Goal: Find specific page/section: Find specific page/section

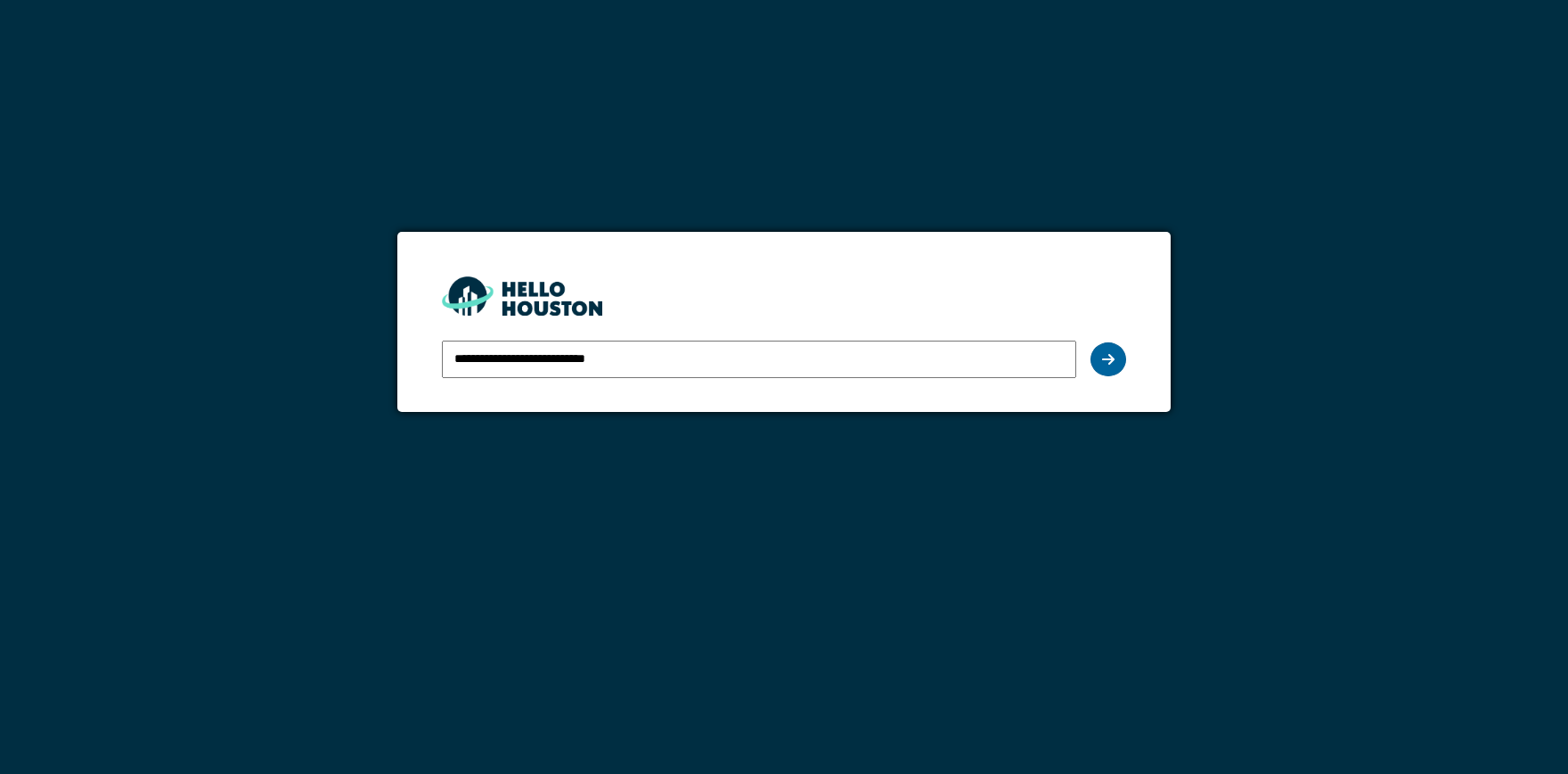
click at [1110, 354] on icon at bounding box center [1108, 359] width 12 height 14
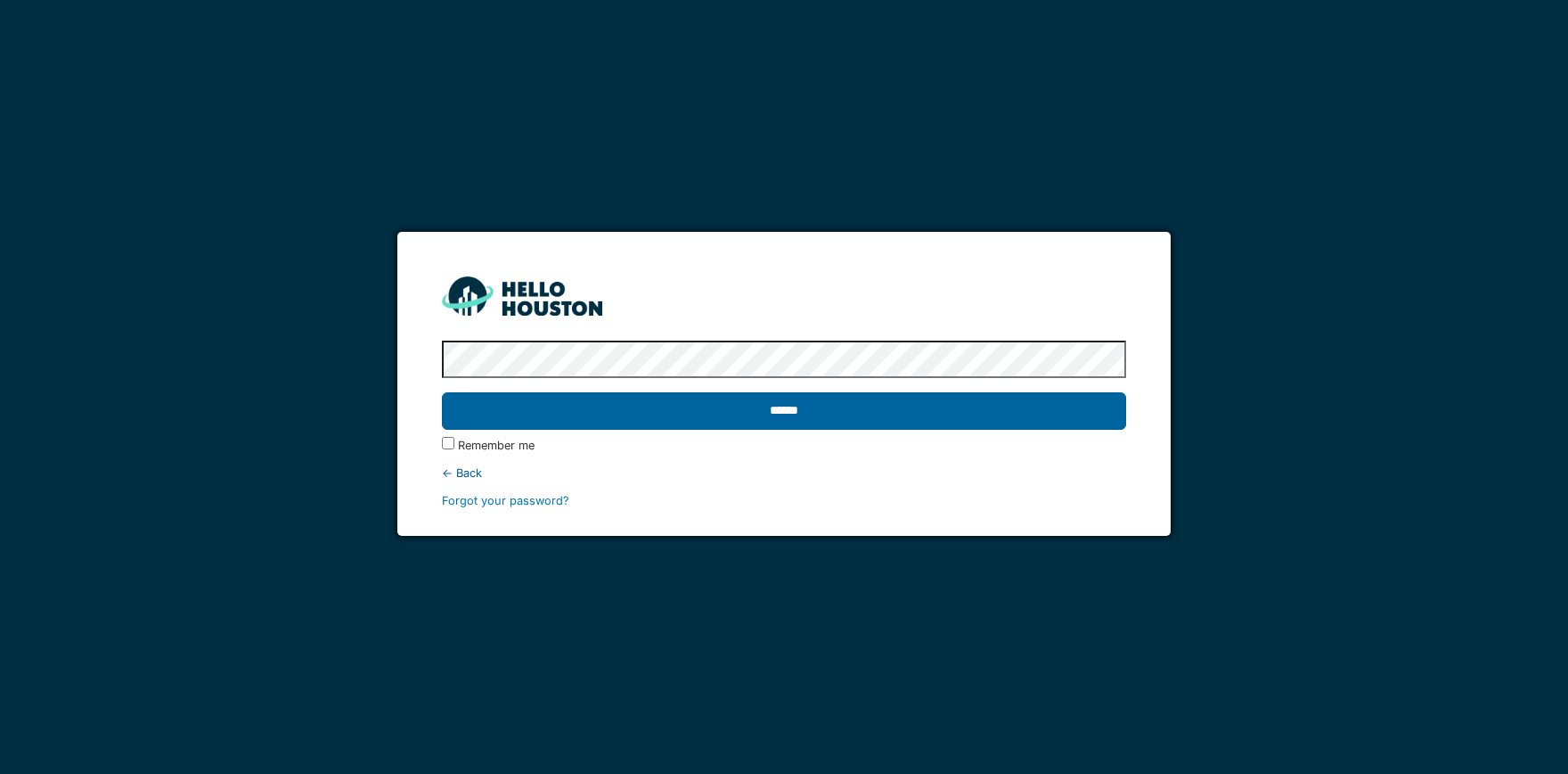
click at [1069, 404] on input "******" at bounding box center [784, 411] width 684 height 38
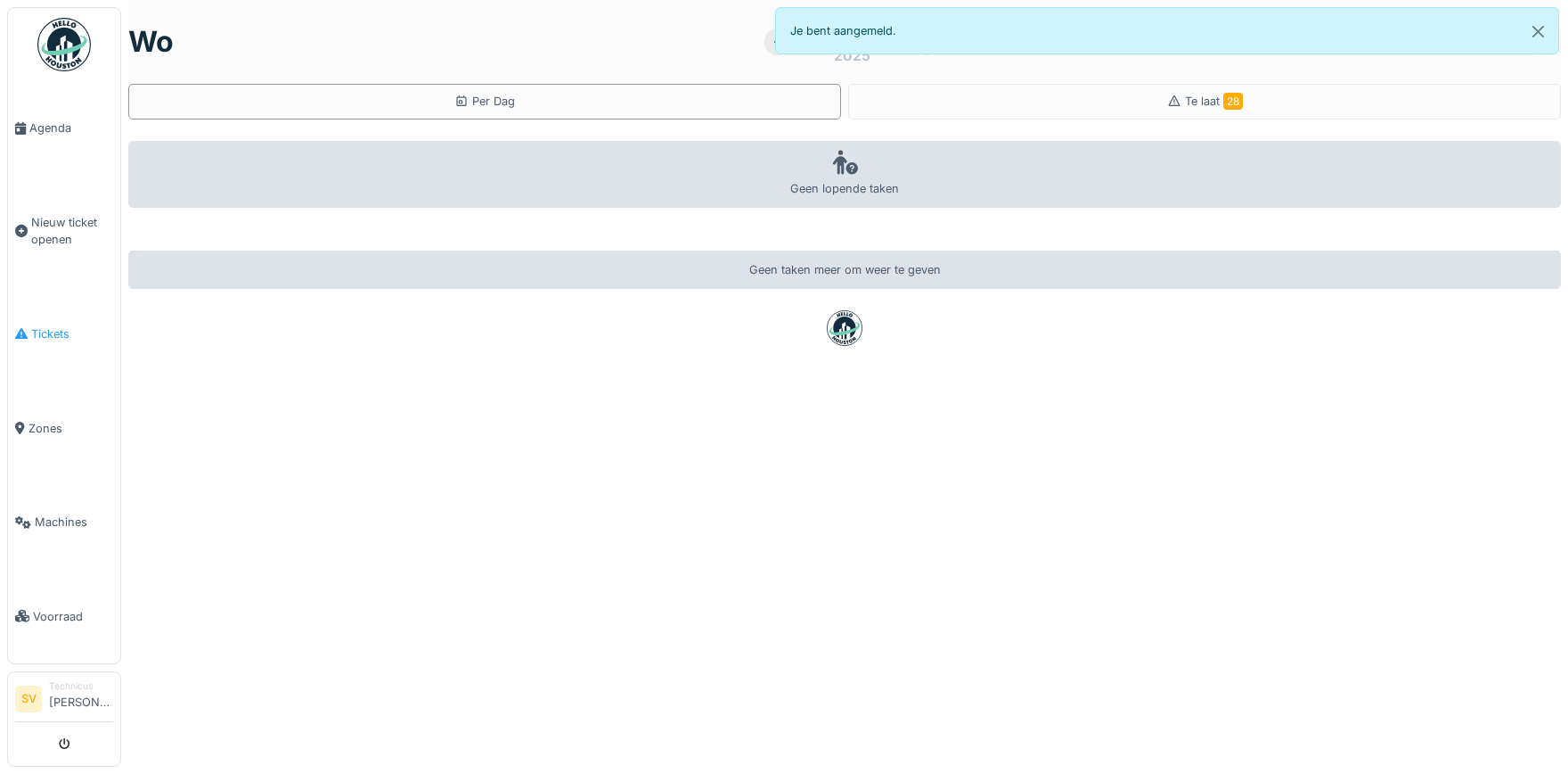
click at [49, 329] on span "Tickets" at bounding box center [72, 334] width 82 height 17
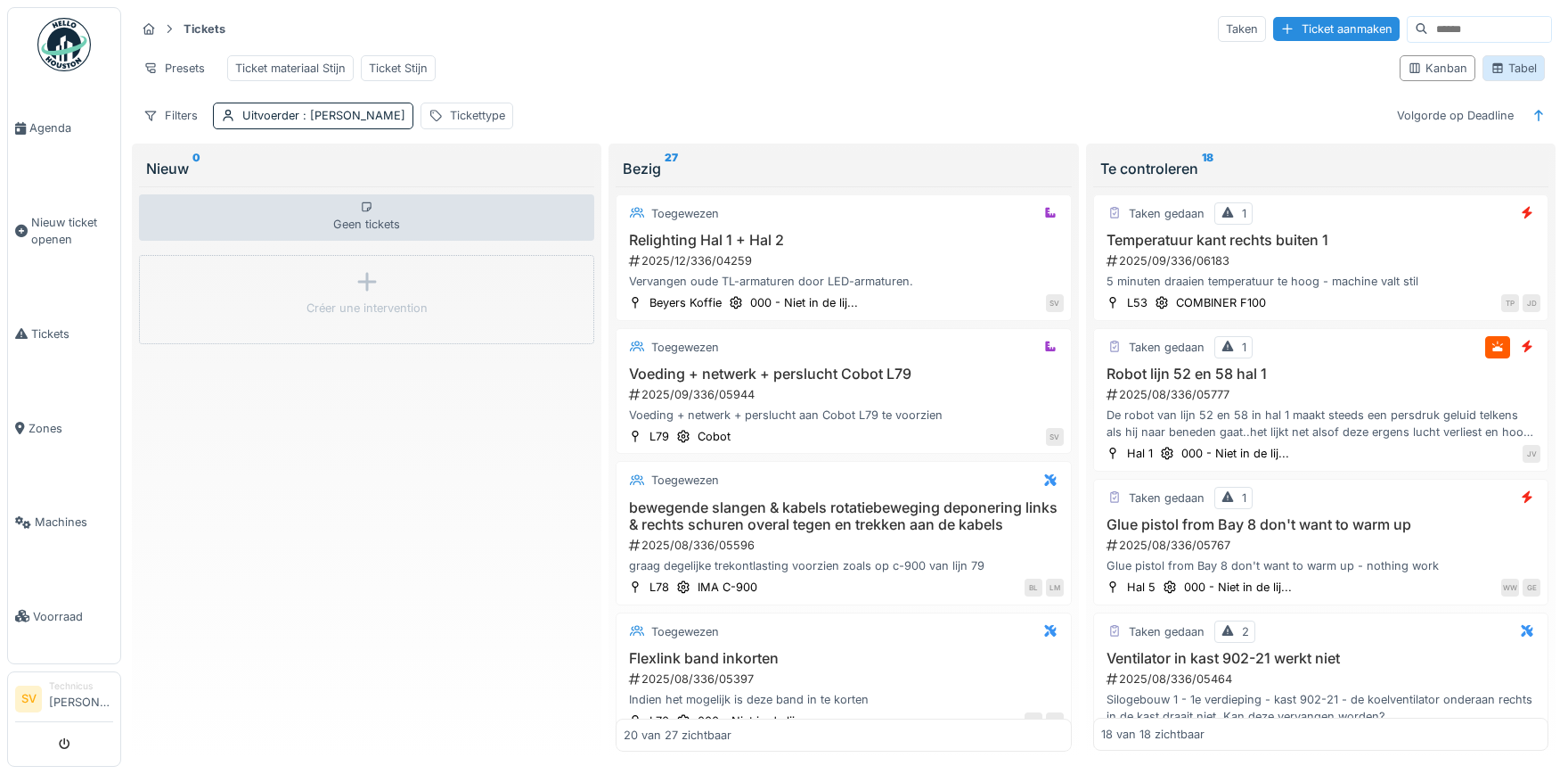
click at [1517, 67] on div "Tabel" at bounding box center [1513, 68] width 46 height 17
